Goal: Information Seeking & Learning: Learn about a topic

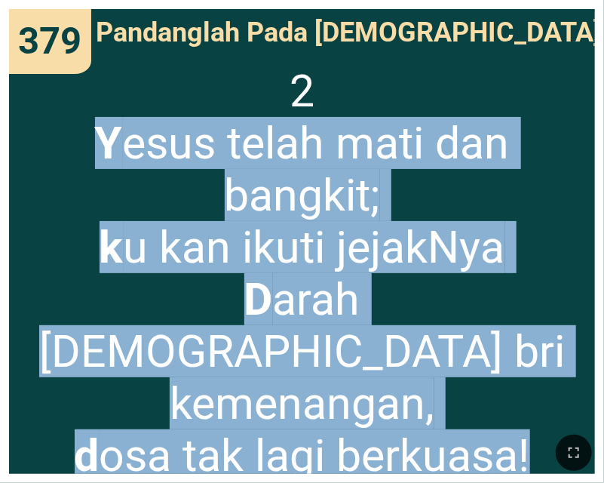
drag, startPoint x: 527, startPoint y: 414, endPoint x: 78, endPoint y: 149, distance: 522.1
click at [78, 149] on span "2 Y esus telah mati dan bangkit; k u kan ikuti jejakNya D arah Yesus bri kemena…" at bounding box center [302, 273] width 566 height 416
copy span "Y esus telah mati dan bangkit; k u kan ikuti jejakNya D arah Yesus bri kemenang…"
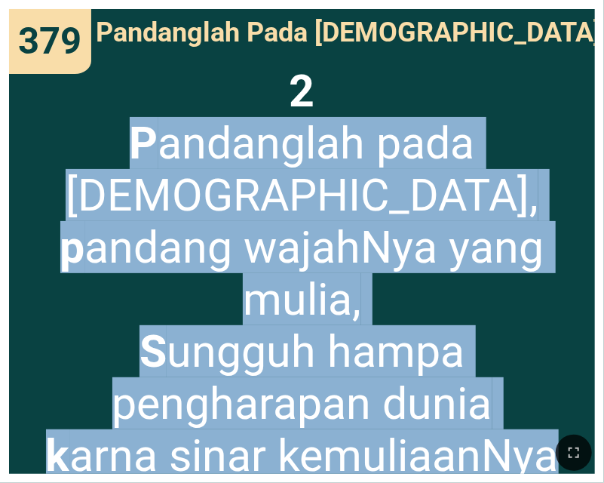
drag, startPoint x: 556, startPoint y: 422, endPoint x: 55, endPoint y: 154, distance: 567.9
click at [55, 6] on div "Pujian Awal Pujian Awal 379 379 379 Pandanglah Pada Yesus Pandanglah Pada Yesus…" at bounding box center [302, 6] width 592 height 0
copy span "P andanglah pada Yesus, p andang wajahNya yang mulia, S ungguh hampa pengharapa…"
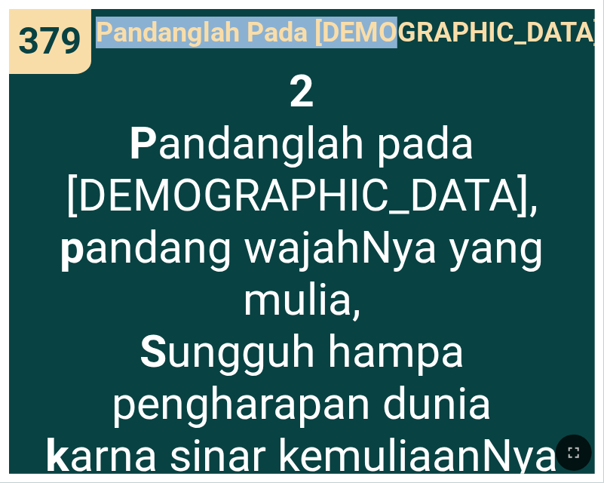
drag, startPoint x: 199, startPoint y: 35, endPoint x: 482, endPoint y: 38, distance: 282.9
click at [482, 38] on span "Pandanglah Pada Yesus" at bounding box center [348, 33] width 505 height 32
copy span "Pandanglah Pada Yesus"
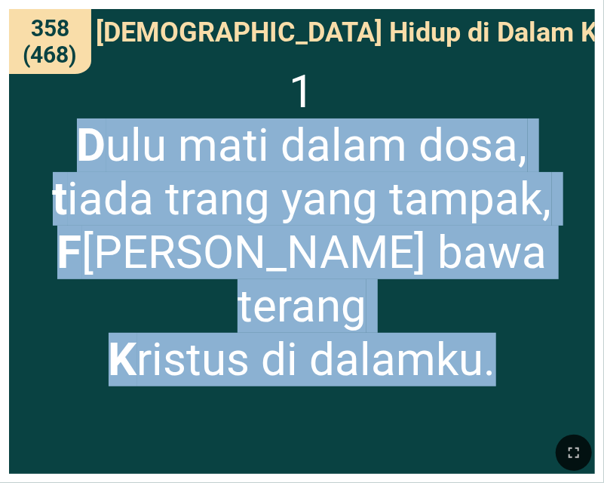
drag, startPoint x: 78, startPoint y: 143, endPoint x: 520, endPoint y: 333, distance: 480.8
click at [520, 333] on span "1 D ulu mati dalam dosa, t iada trang yang tampak, F [PERSON_NAME] bawa terang …" at bounding box center [302, 225] width 566 height 321
copy span "D ulu mati dalam dosa, t iada trang yang tampak, F [PERSON_NAME] bawa terang K …"
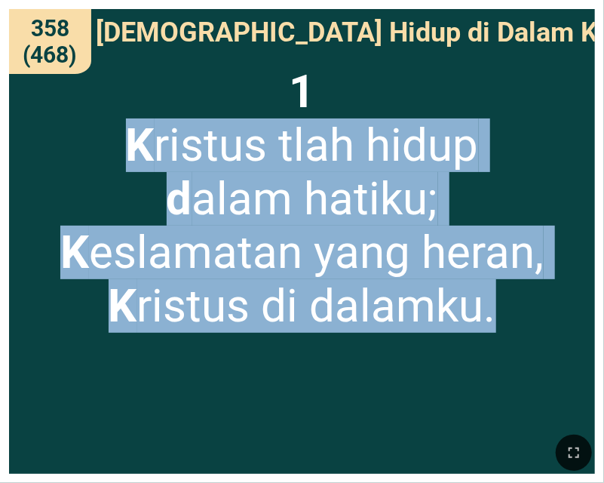
drag, startPoint x: 131, startPoint y: 152, endPoint x: 542, endPoint y: 303, distance: 438.1
click at [542, 303] on span "1 K ristus tlah hidup d alam hatiku; K eslamatan yang heran, K ristus di dalamk…" at bounding box center [301, 199] width 483 height 268
copy span "K ristus tlah hidup d alam hatiku; K eslamatan yang heran, K ristus di dalamku."
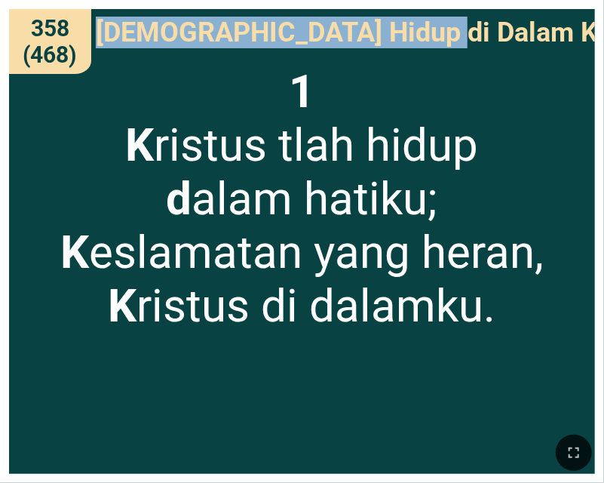
drag, startPoint x: 185, startPoint y: 32, endPoint x: 522, endPoint y: 38, distance: 337.2
click at [522, 38] on div "[DEMOGRAPHIC_DATA] Hidup di Dalam Ku" at bounding box center [302, 32] width 586 height 47
copy span "[DEMOGRAPHIC_DATA] Hidup di Dalam Ku"
